Goal: Task Accomplishment & Management: Manage account settings

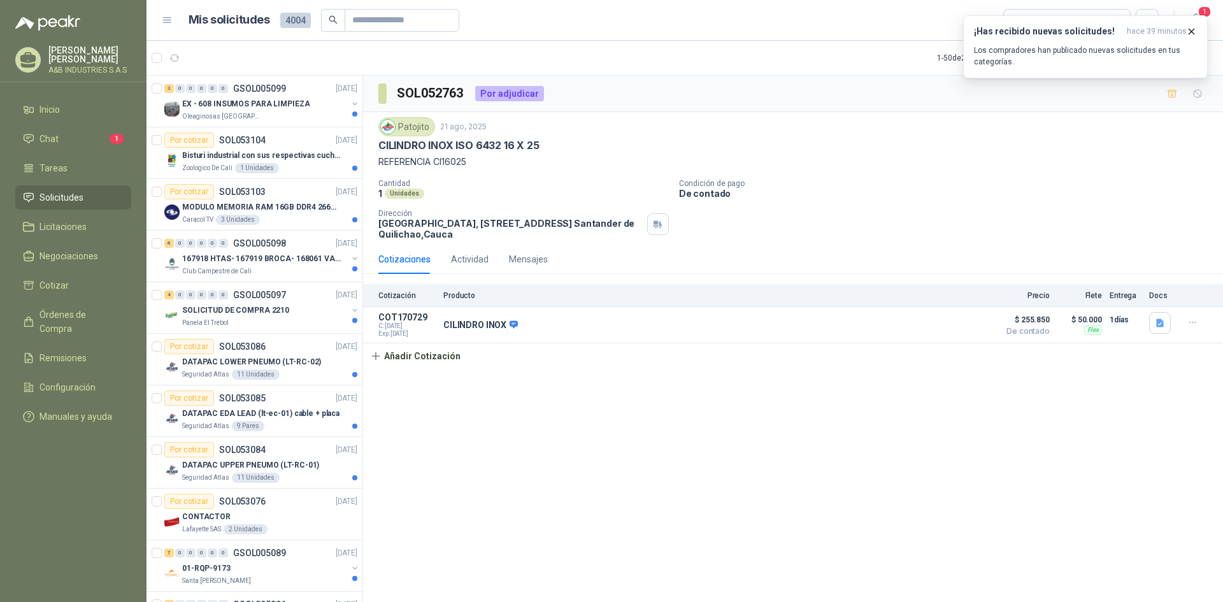
scroll to position [1911, 0]
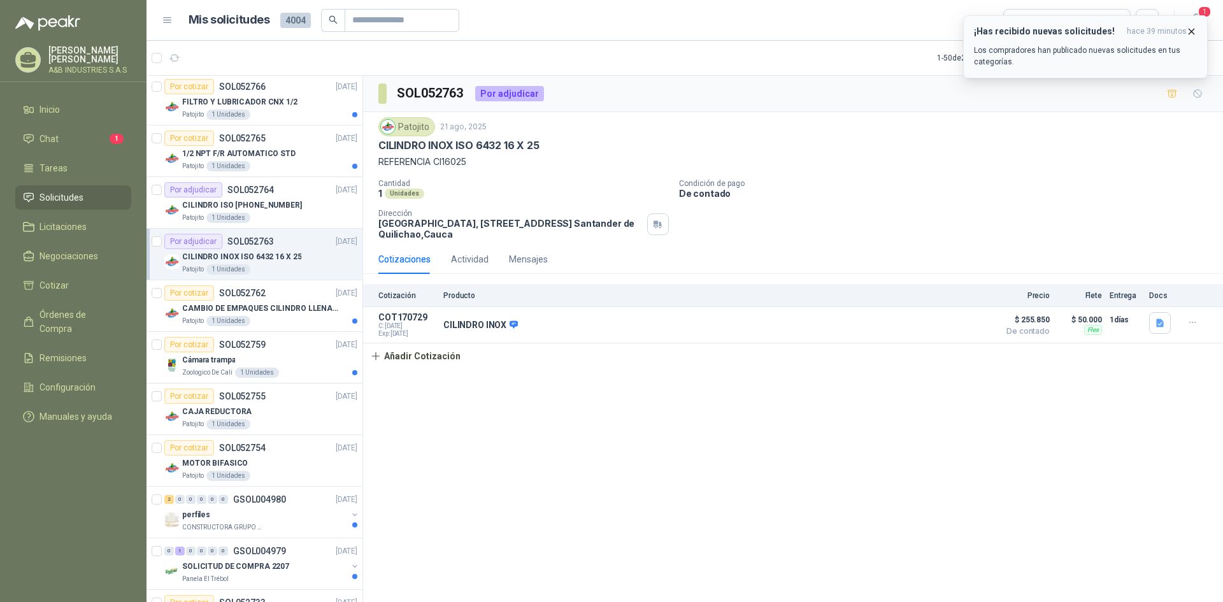
click at [1197, 28] on button "¡Has recibido nuevas solicitudes! hace 39 minutos Los compradores han publicado…" at bounding box center [1085, 46] width 245 height 63
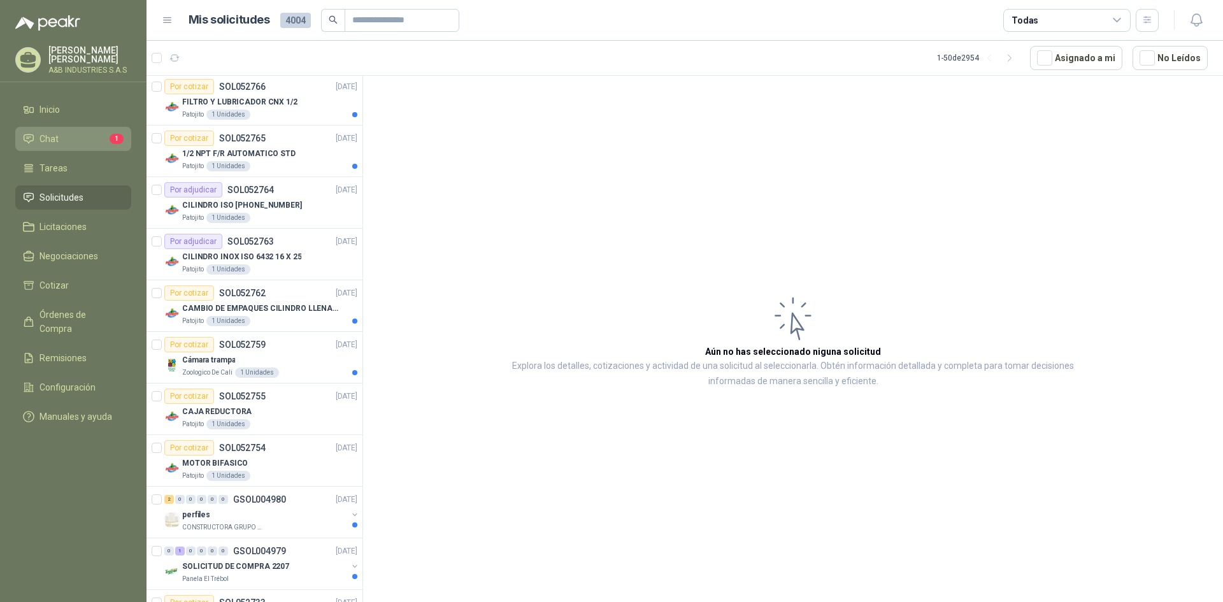
click at [85, 139] on li "Chat 1" at bounding box center [73, 139] width 101 height 14
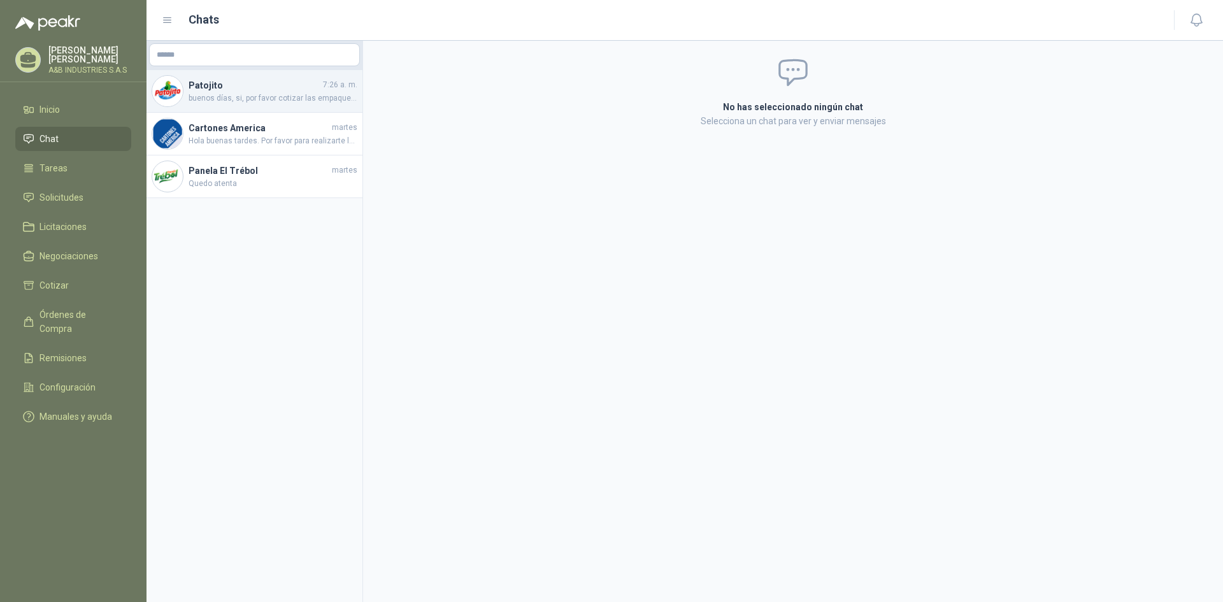
click at [182, 83] on div "Patojito 7:26 a. m. buenos días, si, por favor cotizar las empaquetaduras y/o e…" at bounding box center [255, 91] width 216 height 43
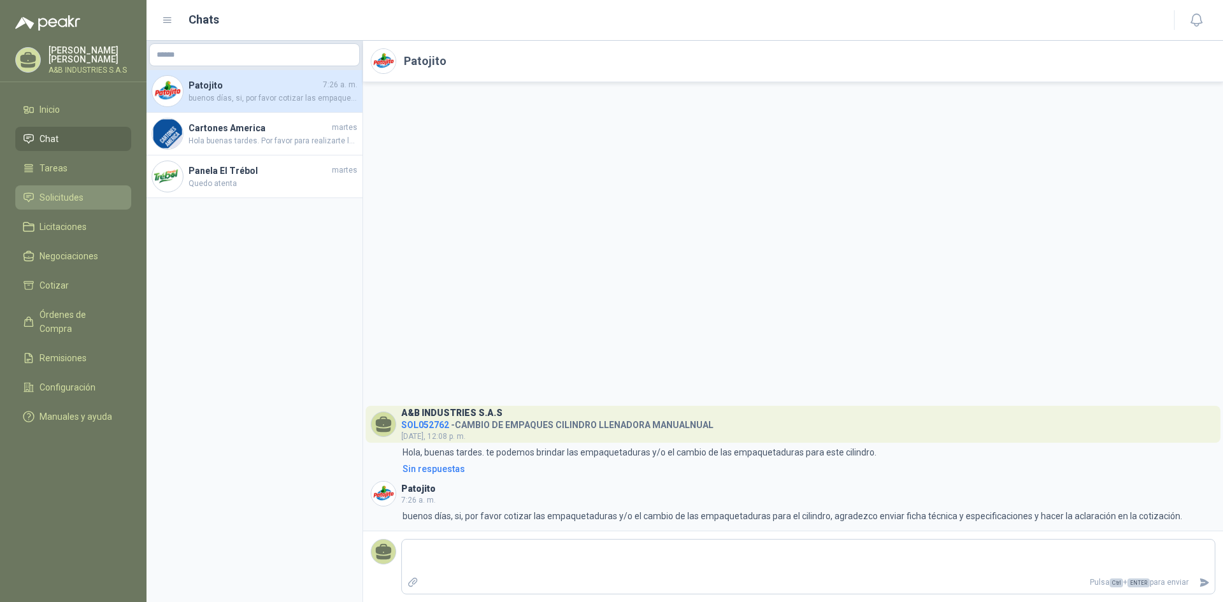
click at [69, 185] on link "Solicitudes" at bounding box center [73, 197] width 116 height 24
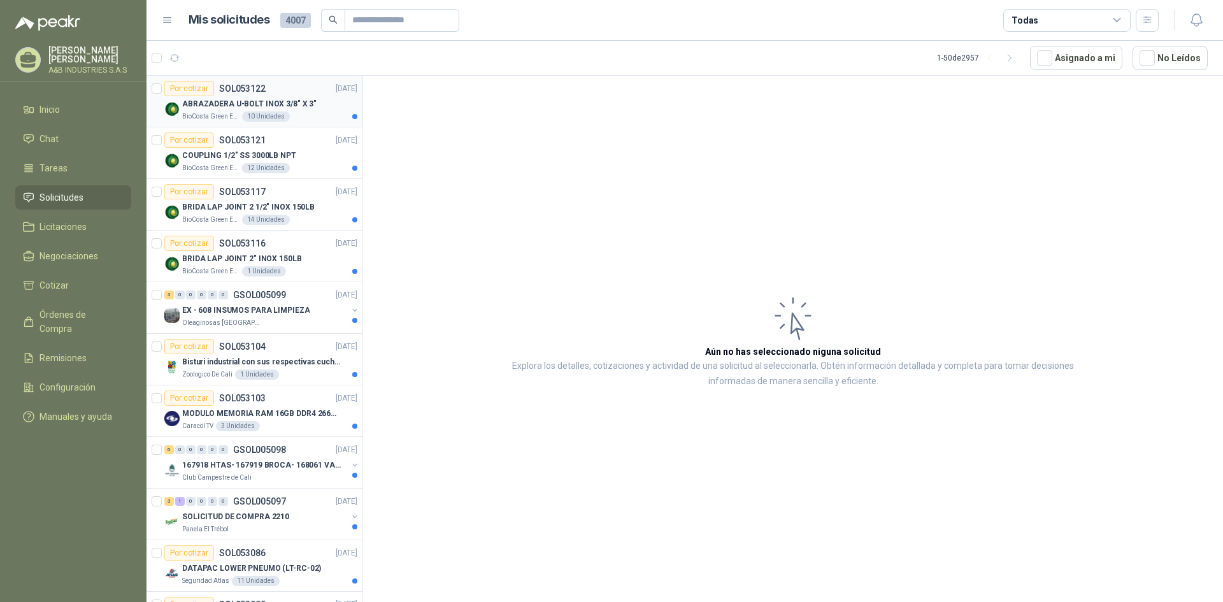
click at [243, 110] on p "ABRAZADERA U-BOLT INOX 3/8" X 3"" at bounding box center [249, 104] width 134 height 12
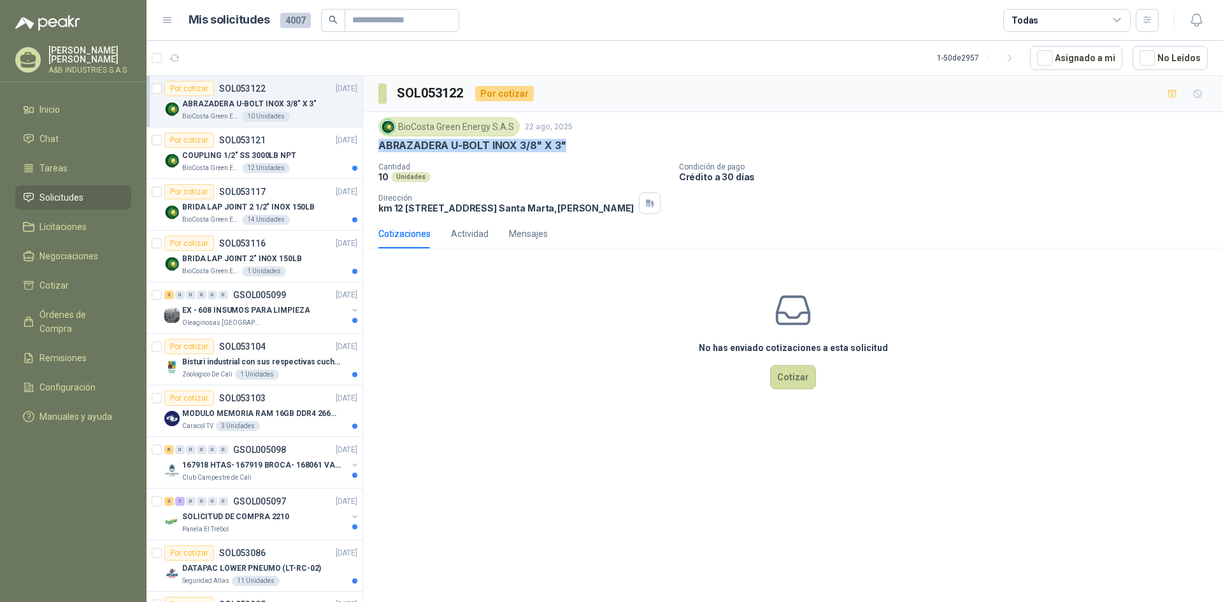
drag, startPoint x: 378, startPoint y: 147, endPoint x: 562, endPoint y: 149, distance: 184.1
click at [562, 149] on p "ABRAZADERA U-BOLT INOX 3/8" X 3"" at bounding box center [472, 145] width 188 height 13
drag, startPoint x: 375, startPoint y: 146, endPoint x: 566, endPoint y: 145, distance: 190.5
click at [566, 145] on div "BioCosta [PERSON_NAME] Energy S.A.S [DATE] ABRAZADERA U-BOLT INOX 3/8" X 3" Can…" at bounding box center [793, 165] width 860 height 107
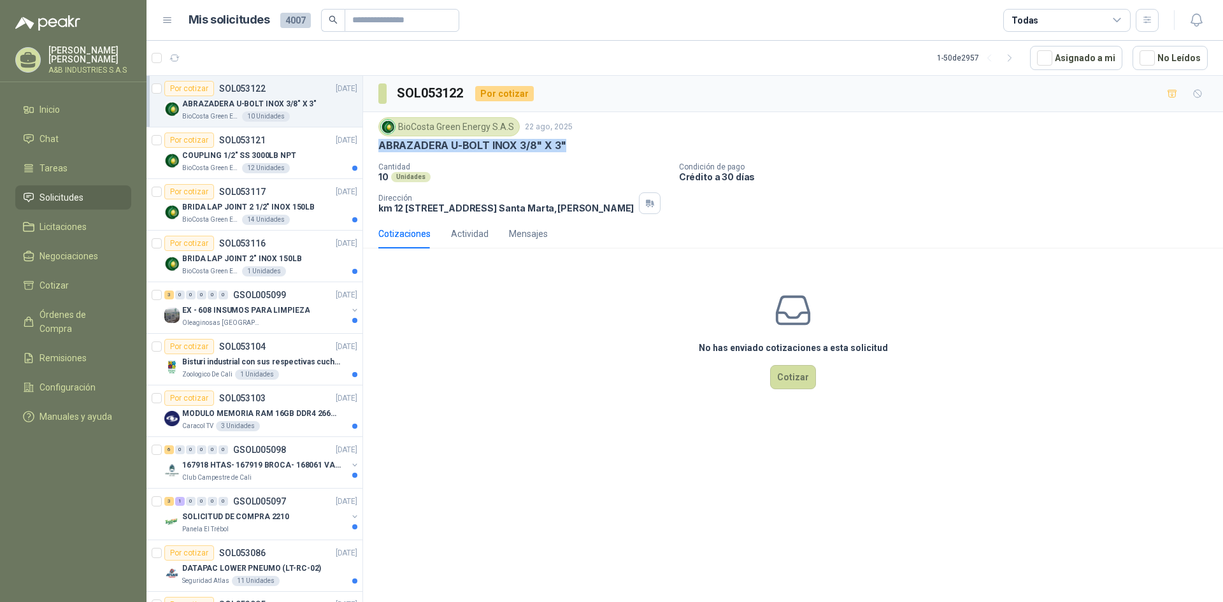
click at [566, 145] on div "ABRAZADERA U-BOLT INOX 3/8" X 3"" at bounding box center [792, 145] width 829 height 13
drag, startPoint x: 569, startPoint y: 143, endPoint x: 372, endPoint y: 148, distance: 196.9
click at [372, 148] on div "BioCosta [PERSON_NAME] Energy S.A.S [DATE] ABRAZADERA U-BOLT INOX 3/8" X 3" Can…" at bounding box center [793, 165] width 860 height 107
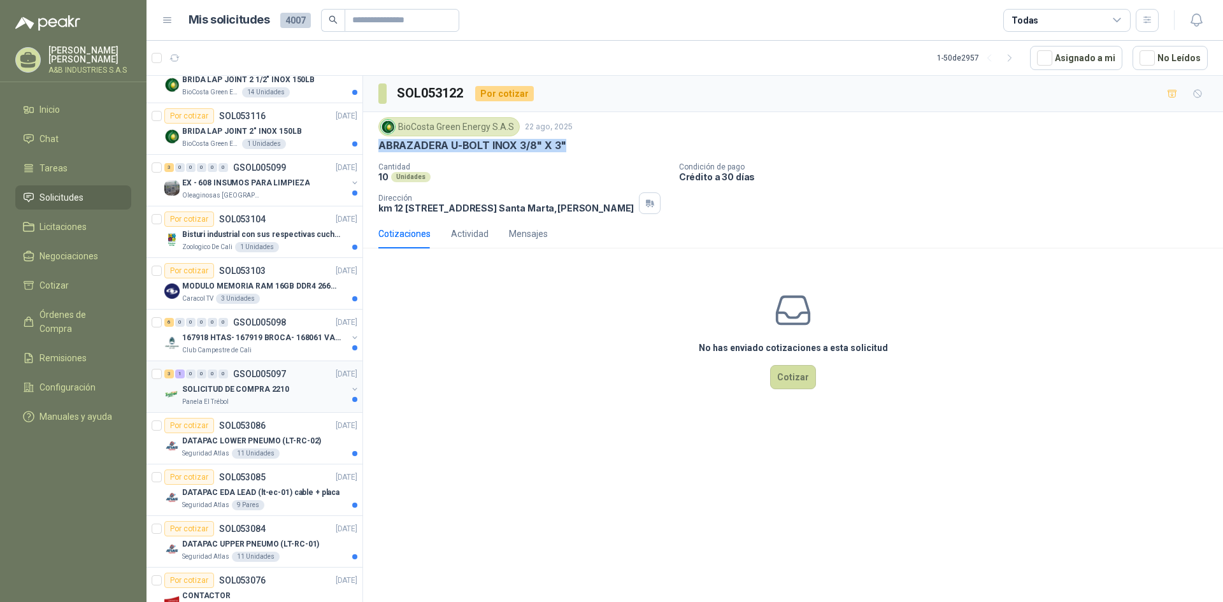
click at [278, 393] on p "SOLICITUD DE COMPRA 2210" at bounding box center [235, 389] width 107 height 12
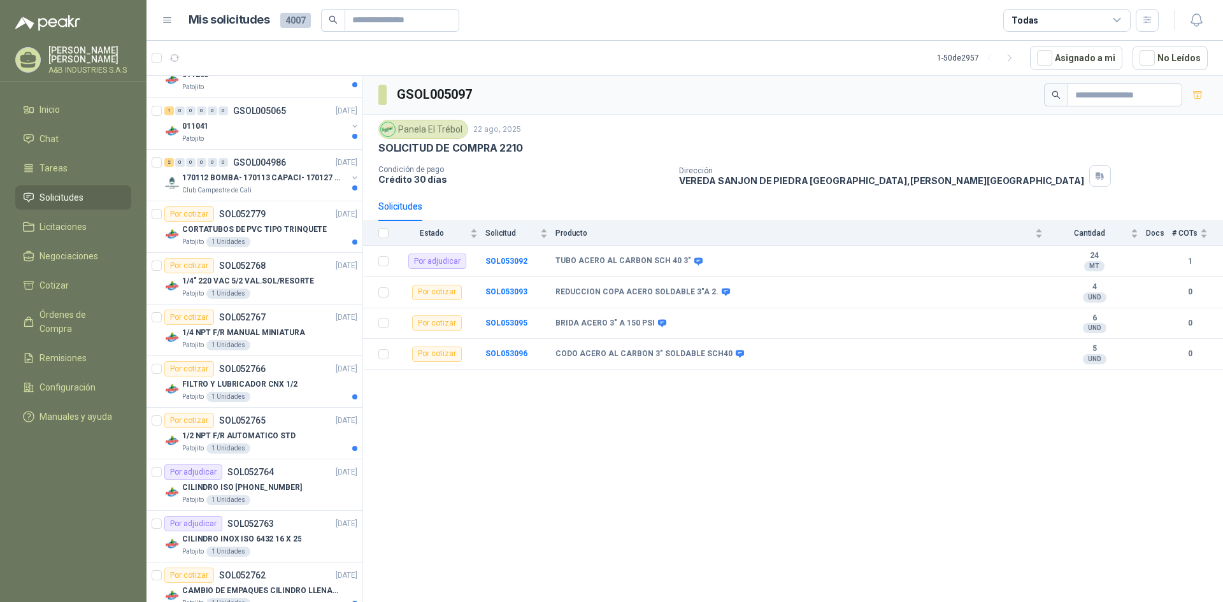
scroll to position [1911, 0]
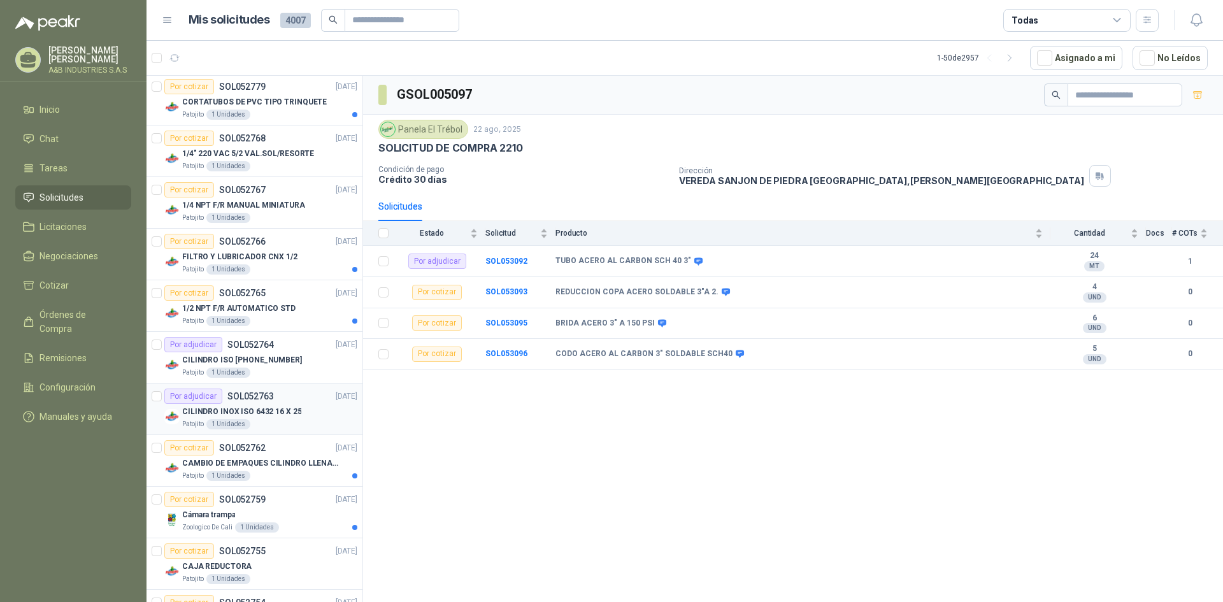
click at [183, 395] on div "Por adjudicar" at bounding box center [193, 396] width 58 height 15
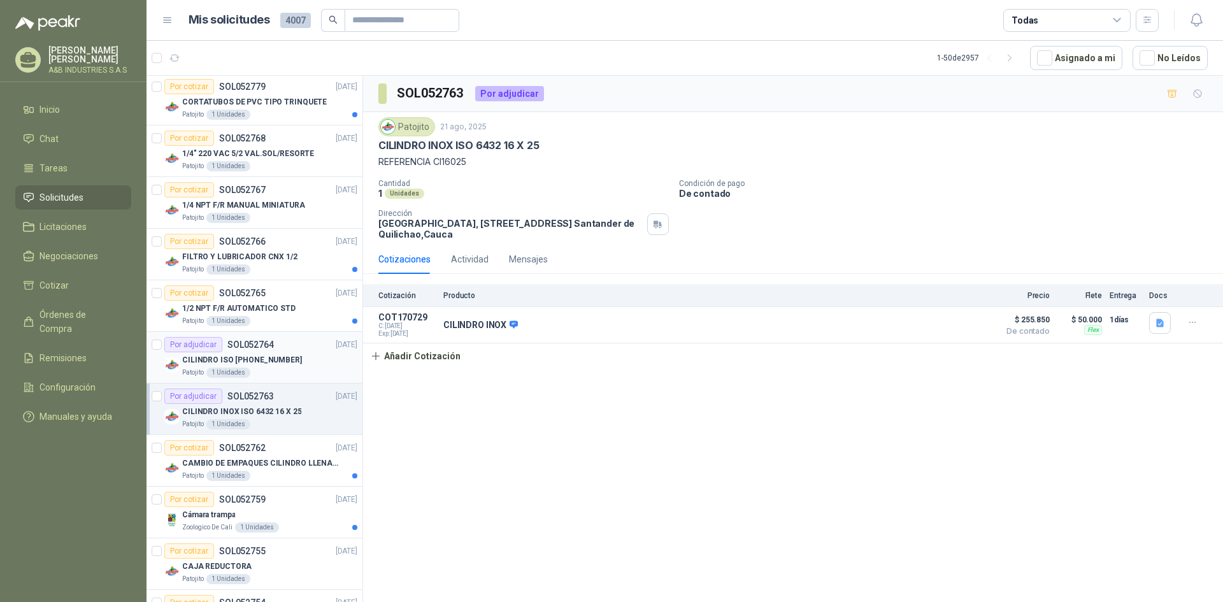
click at [257, 353] on div "CILINDRO ISO [PHONE_NUMBER]" at bounding box center [269, 359] width 175 height 15
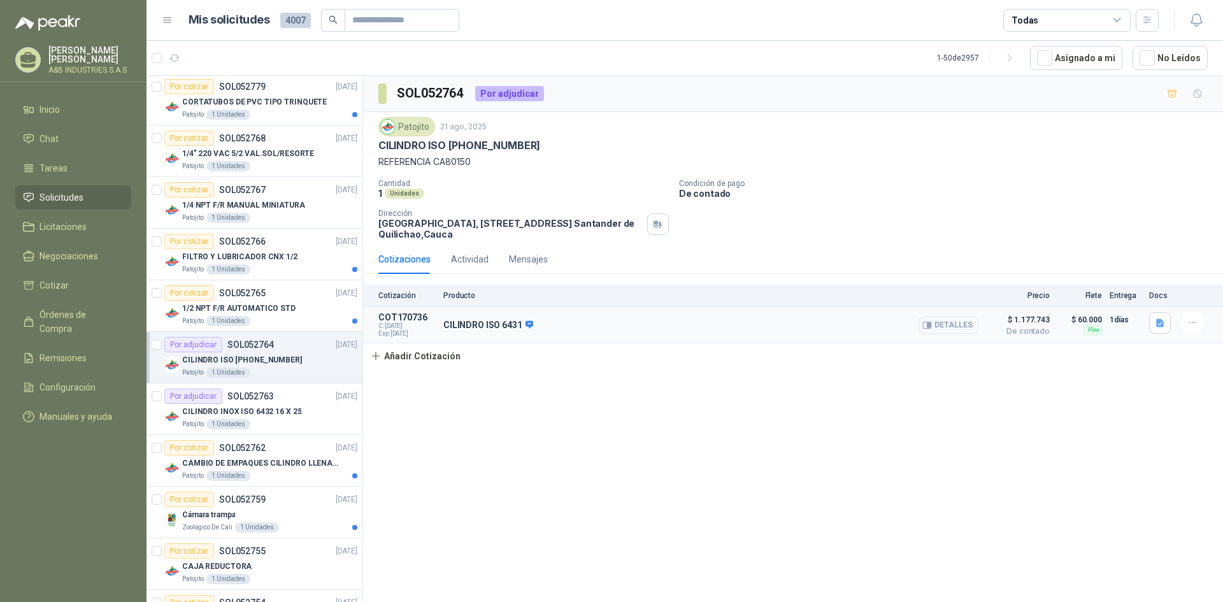
click at [1036, 331] on span "De contado" at bounding box center [1018, 331] width 64 height 8
click at [399, 328] on span "C: [DATE]" at bounding box center [406, 326] width 57 height 8
click at [257, 394] on p "SOL052763" at bounding box center [250, 396] width 47 height 9
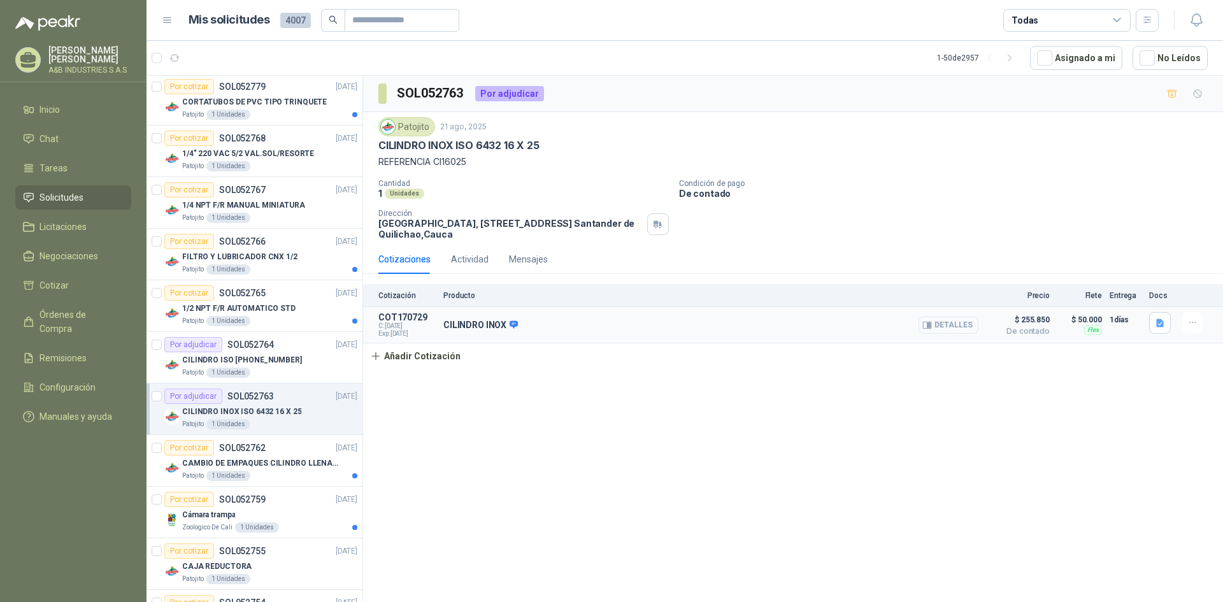
click at [947, 329] on button "Detalles" at bounding box center [949, 325] width 60 height 17
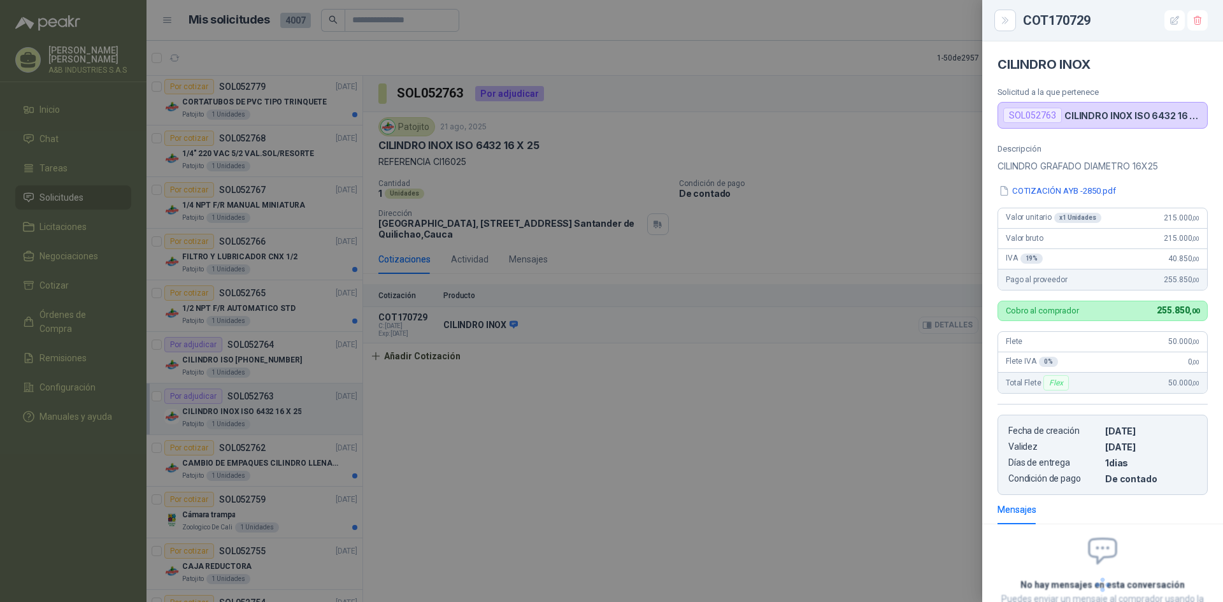
scroll to position [98, 0]
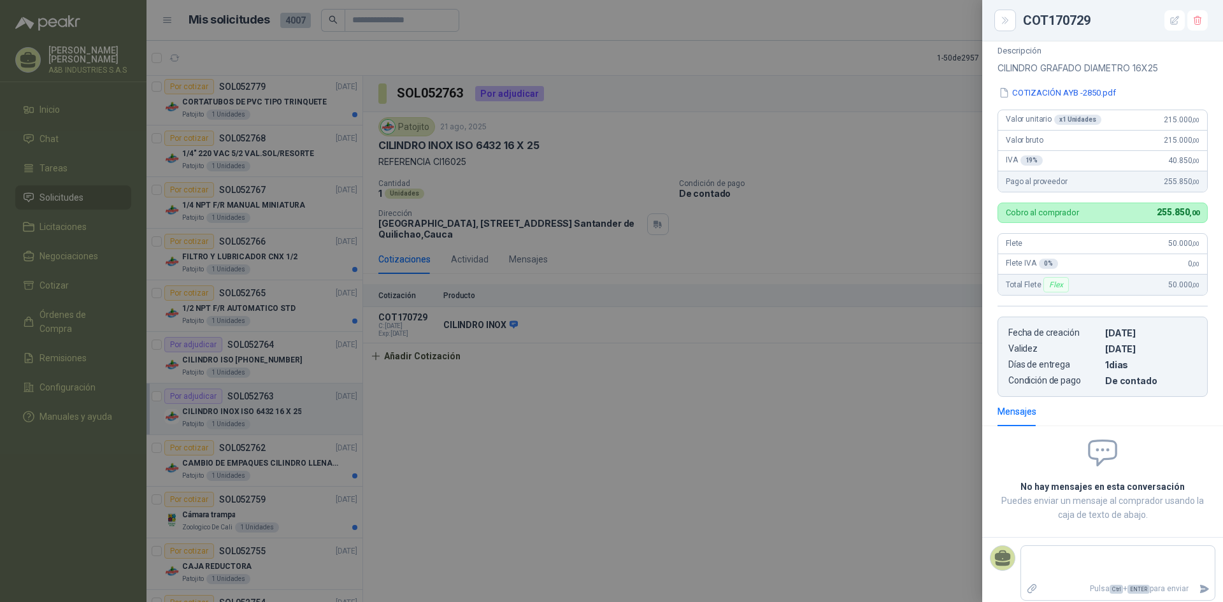
click at [787, 494] on div at bounding box center [611, 301] width 1223 height 602
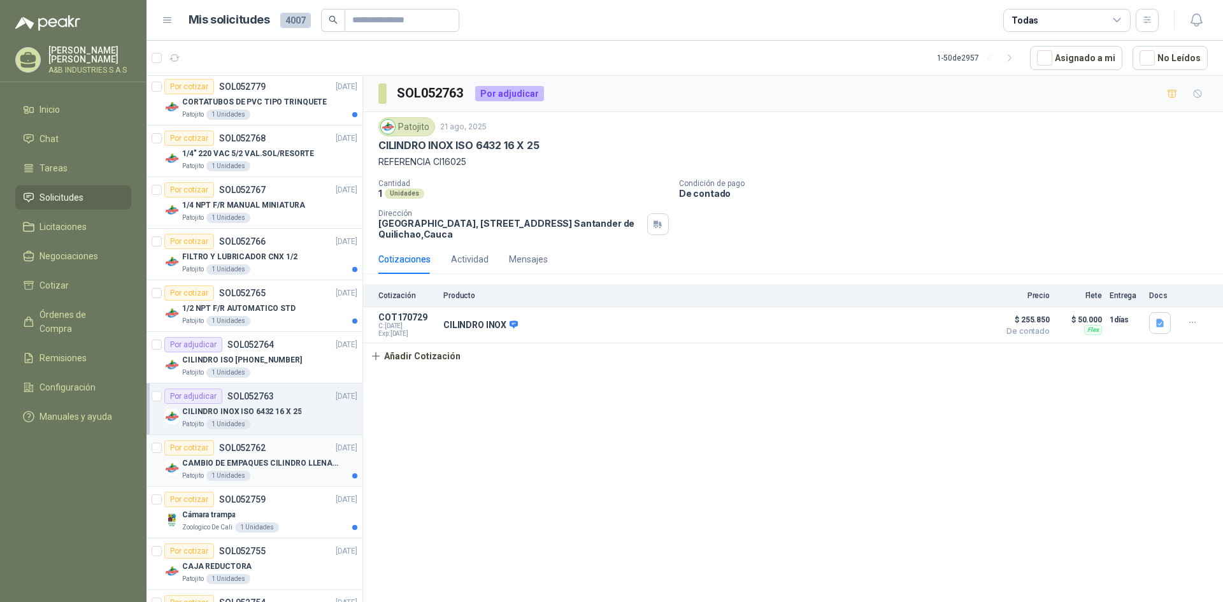
scroll to position [2077, 0]
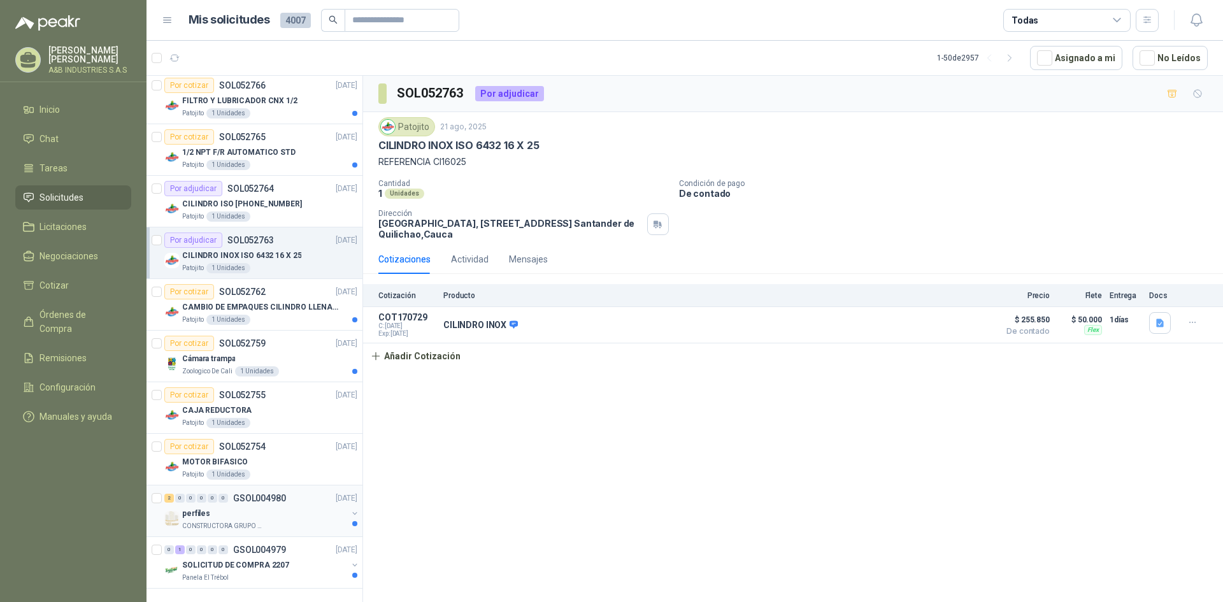
click at [231, 506] on div "perfiles" at bounding box center [264, 513] width 165 height 15
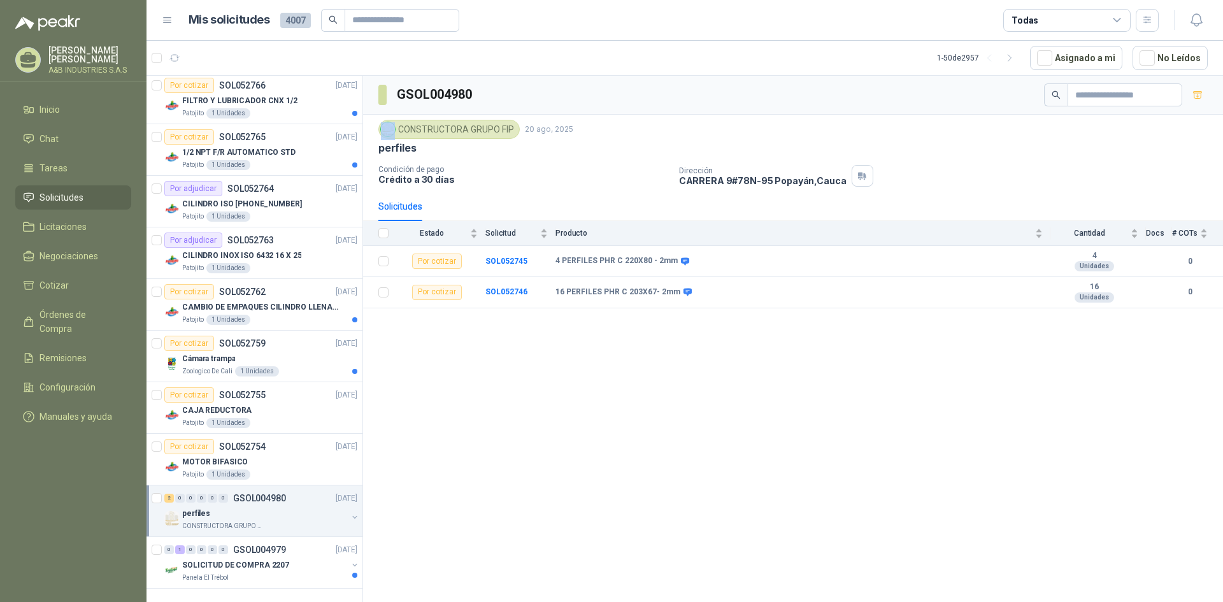
drag, startPoint x: 399, startPoint y: 131, endPoint x: 514, endPoint y: 127, distance: 114.7
click at [514, 127] on div "CONSTRUCTORA GRUPO FIP" at bounding box center [448, 129] width 141 height 19
click at [511, 129] on div "CONSTRUCTORA GRUPO FIP" at bounding box center [448, 129] width 141 height 19
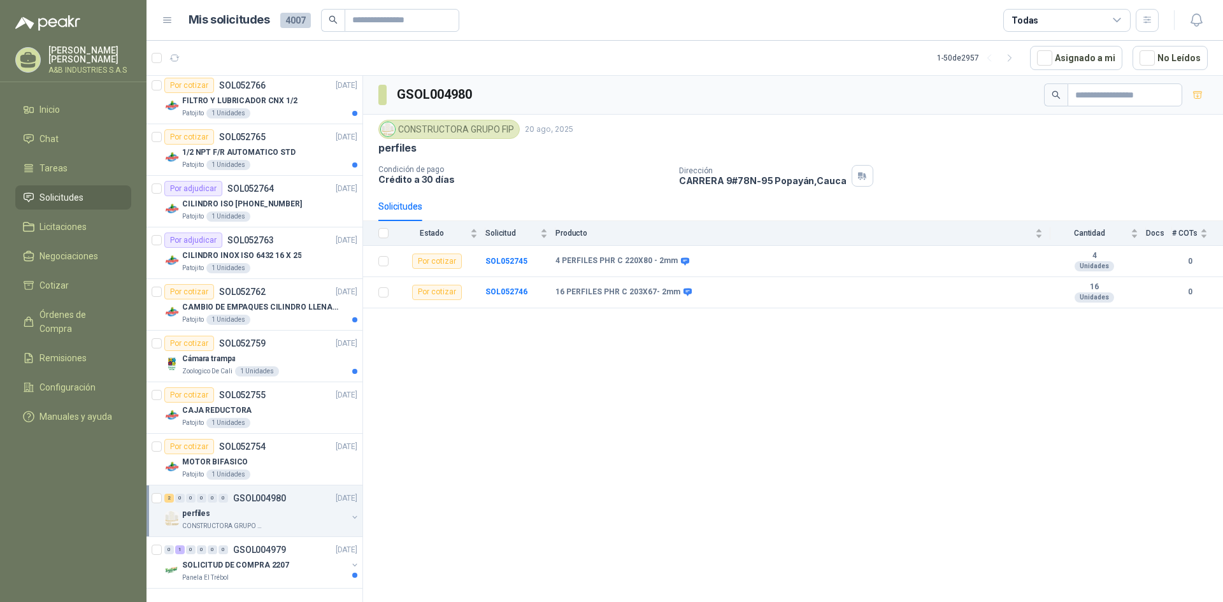
drag, startPoint x: 491, startPoint y: 128, endPoint x: 457, endPoint y: 132, distance: 34.6
click at [457, 132] on div "CONSTRUCTORA GRUPO FIP" at bounding box center [448, 129] width 141 height 19
drag, startPoint x: 457, startPoint y: 132, endPoint x: 415, endPoint y: 475, distance: 345.9
click at [466, 504] on div "GSOL004980 CONSTRUCTORA GRUPO FIP [DATE] perfiles Condición de pago Crédito a 3…" at bounding box center [793, 341] width 860 height 531
click at [275, 521] on div "CONSTRUCTORA GRUPO FIP" at bounding box center [264, 526] width 165 height 10
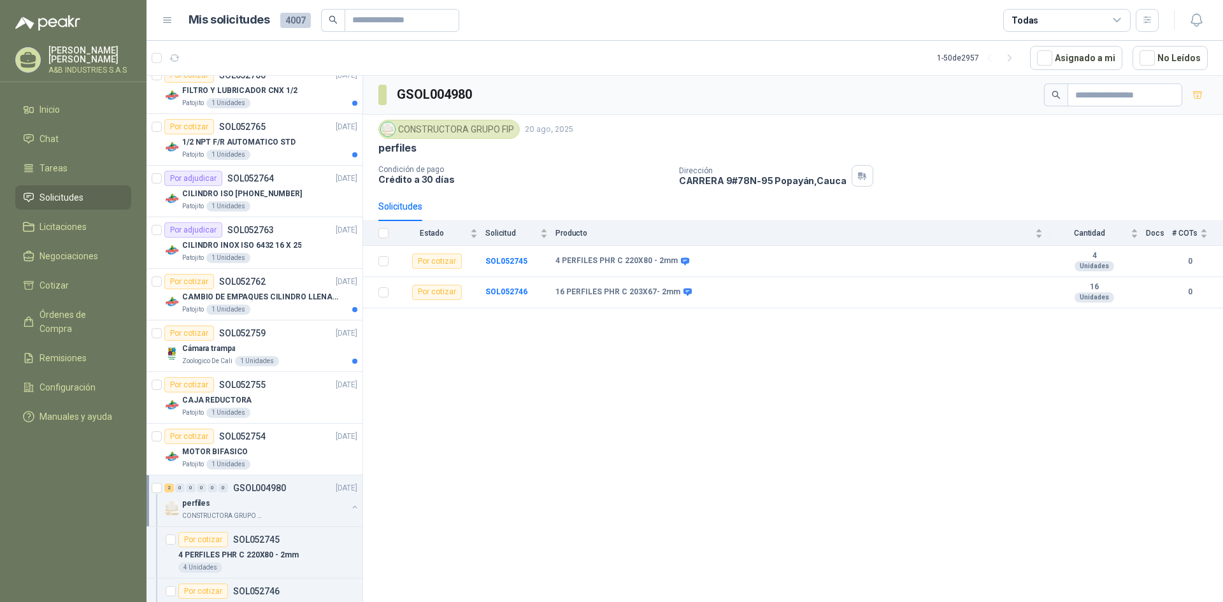
scroll to position [2180, 0]
